Goal: Transaction & Acquisition: Book appointment/travel/reservation

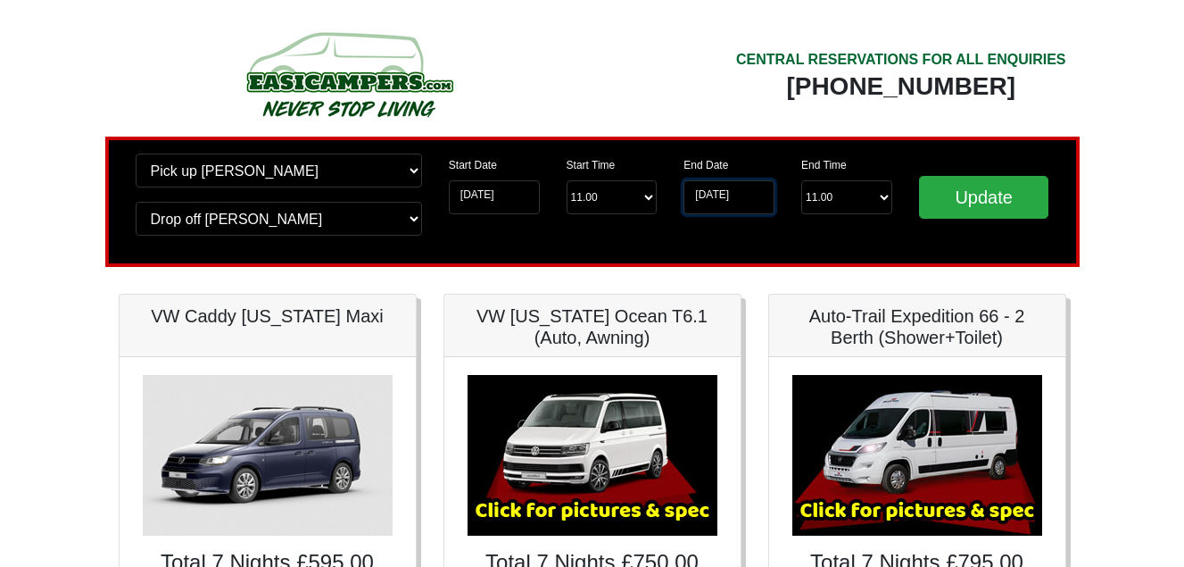
click at [704, 195] on input "23-09-2025" at bounding box center [728, 197] width 91 height 34
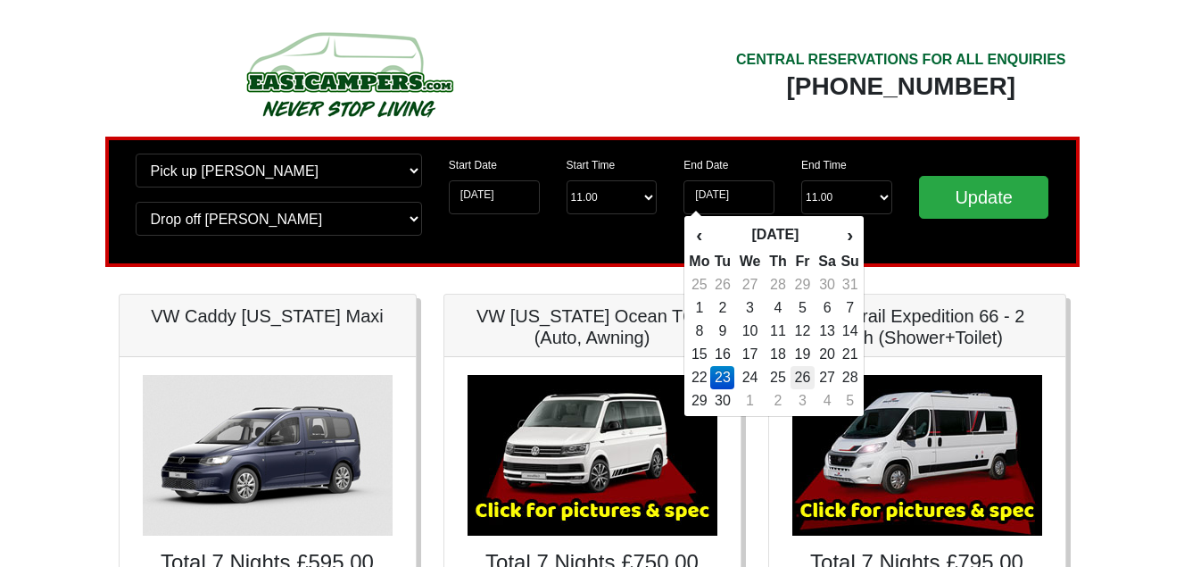
click at [811, 376] on td "26" at bounding box center [802, 377] width 24 height 23
type input "26-09-2025"
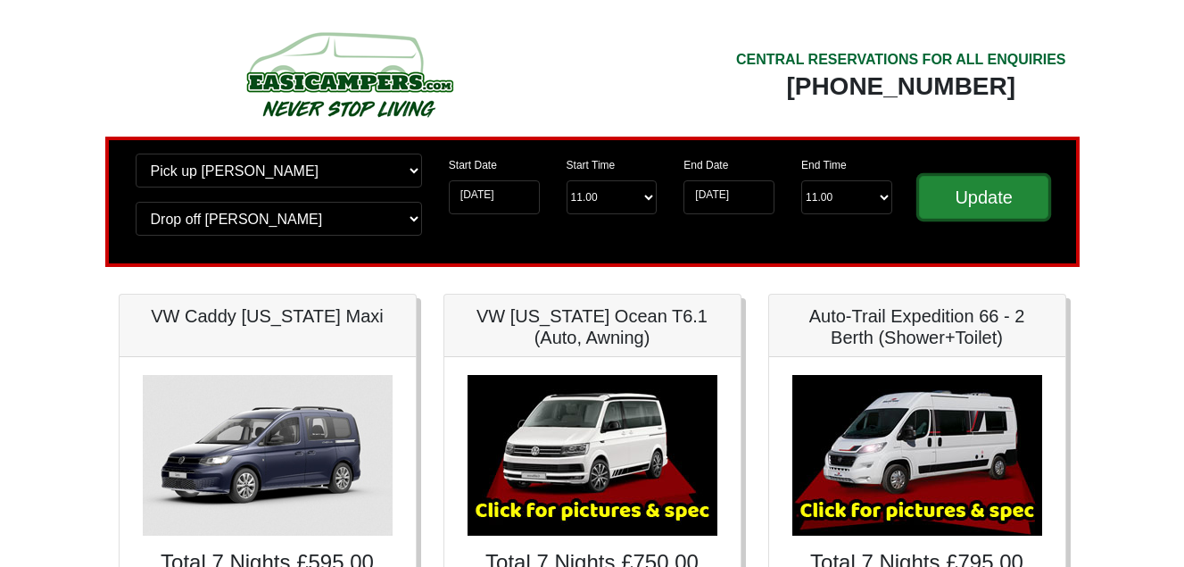
click at [958, 203] on input "Update" at bounding box center [984, 197] width 130 height 43
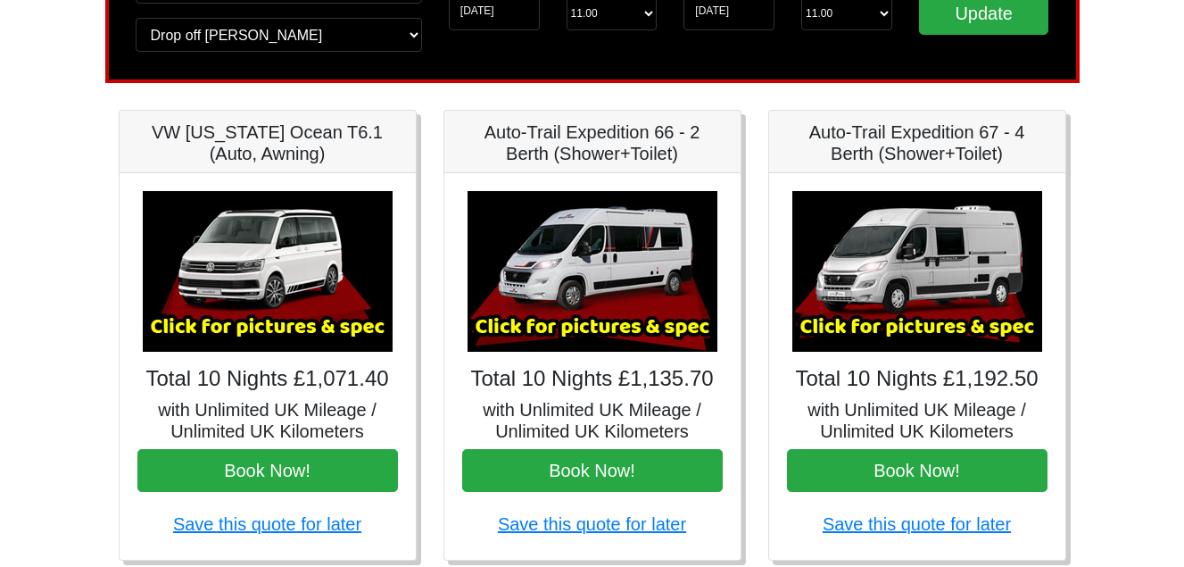
scroll to position [178, 0]
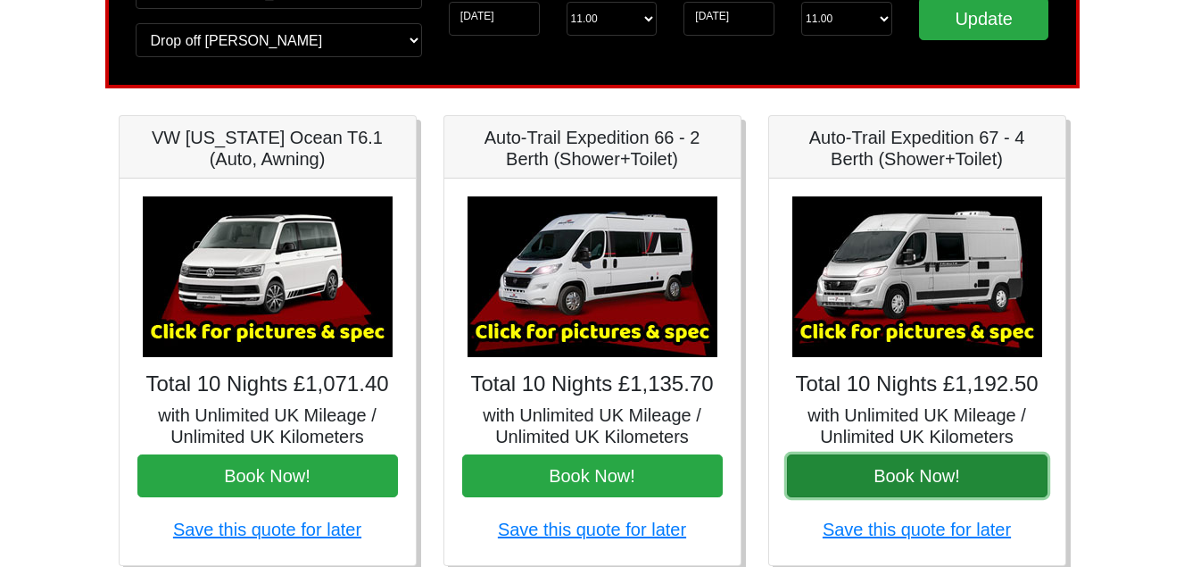
click at [928, 471] on button "Book Now!" at bounding box center [917, 475] width 261 height 43
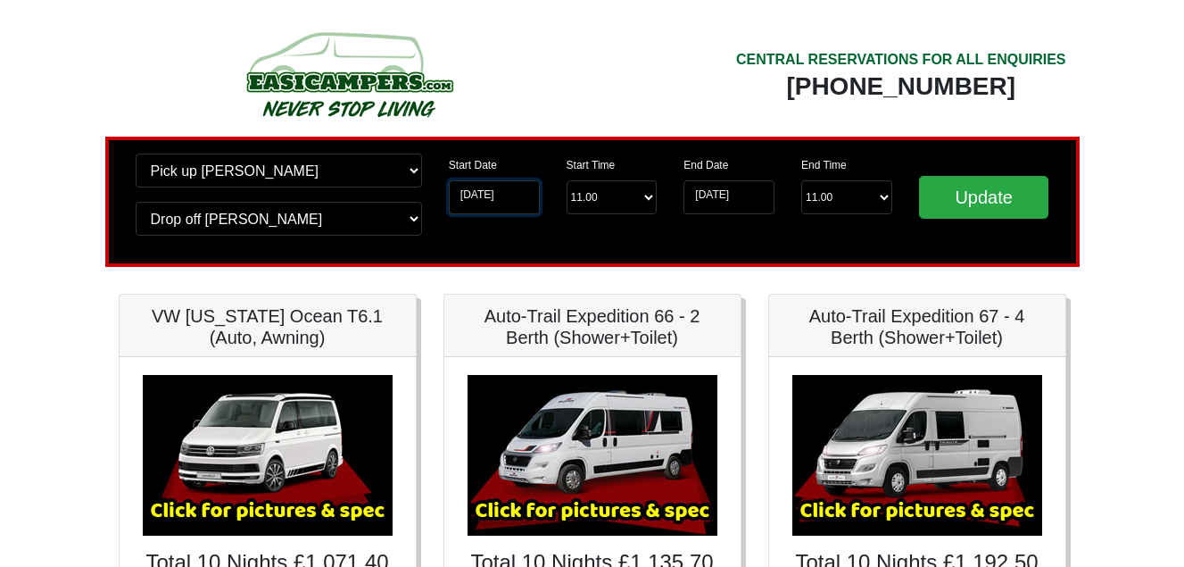
click at [490, 195] on input "16-09-2025" at bounding box center [494, 197] width 91 height 34
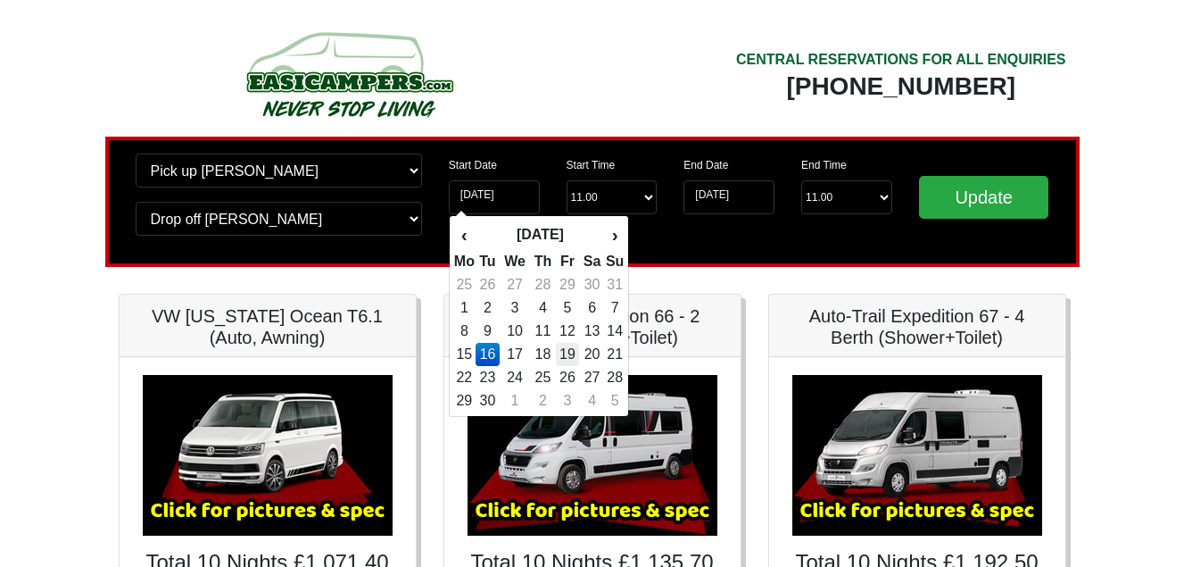
click at [573, 354] on td "19" at bounding box center [568, 354] width 24 height 23
type input "[DATE]"
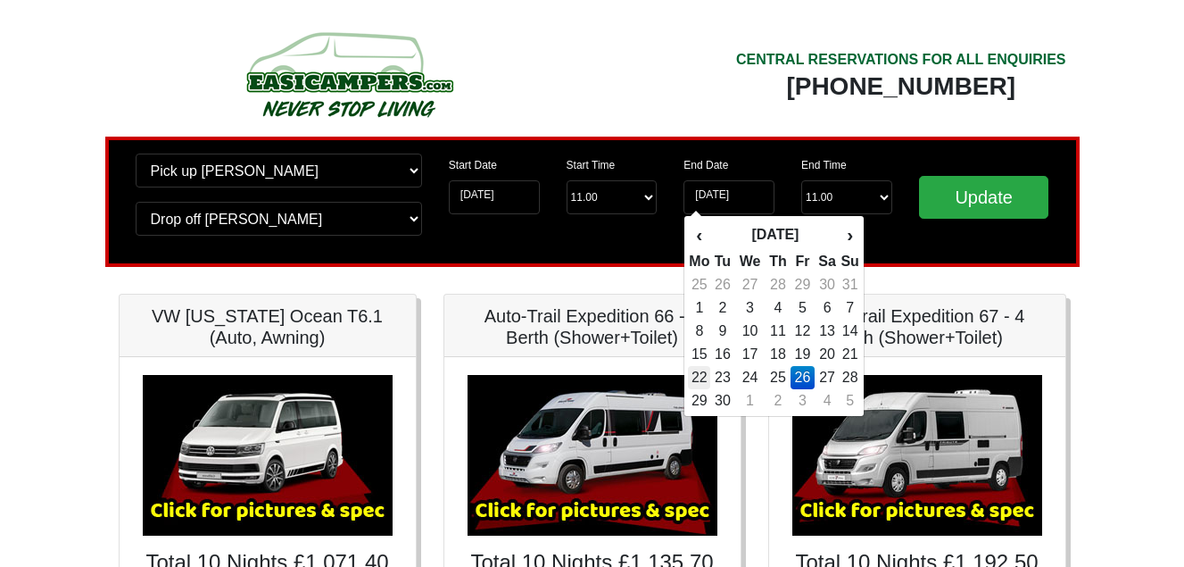
click at [702, 376] on td "22" at bounding box center [699, 377] width 22 height 23
type input "[DATE]"
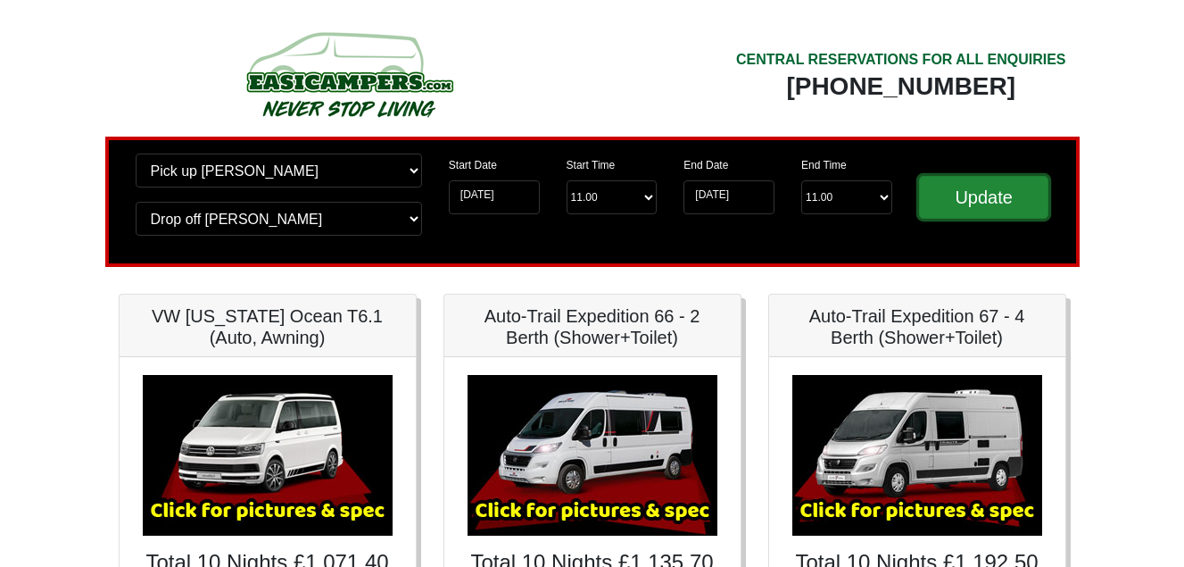
click at [978, 192] on input "Update" at bounding box center [984, 197] width 130 height 43
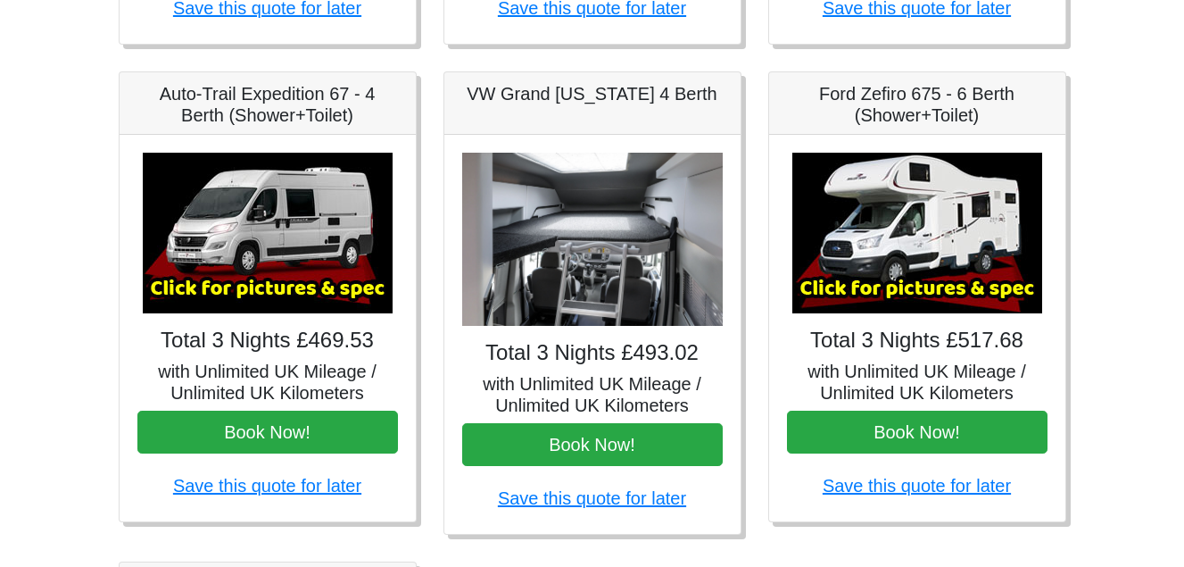
scroll to position [714, 0]
